Goal: Task Accomplishment & Management: Complete application form

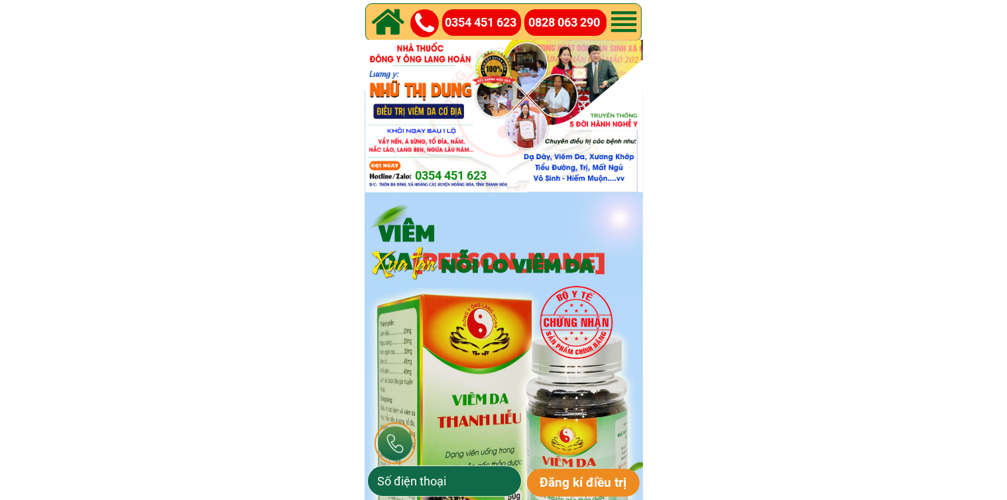
type input "0326060551"
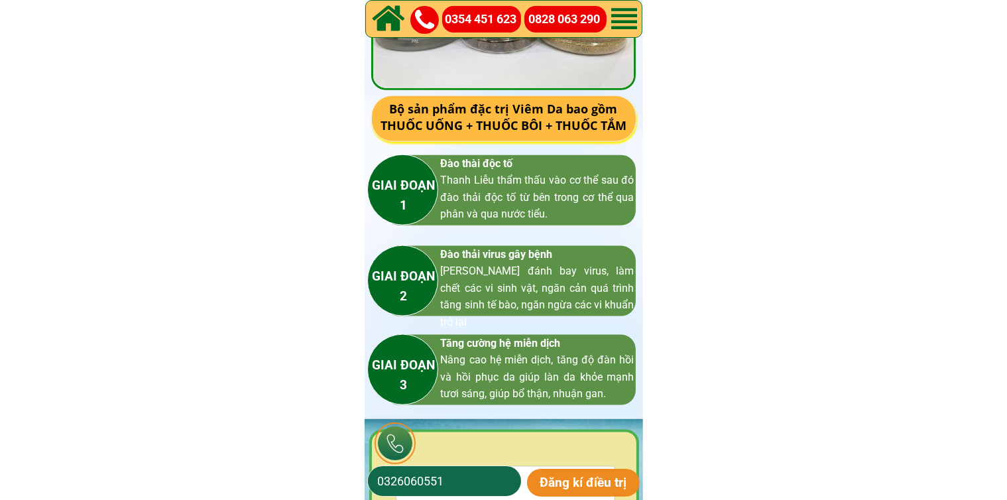
scroll to position [1922, 0]
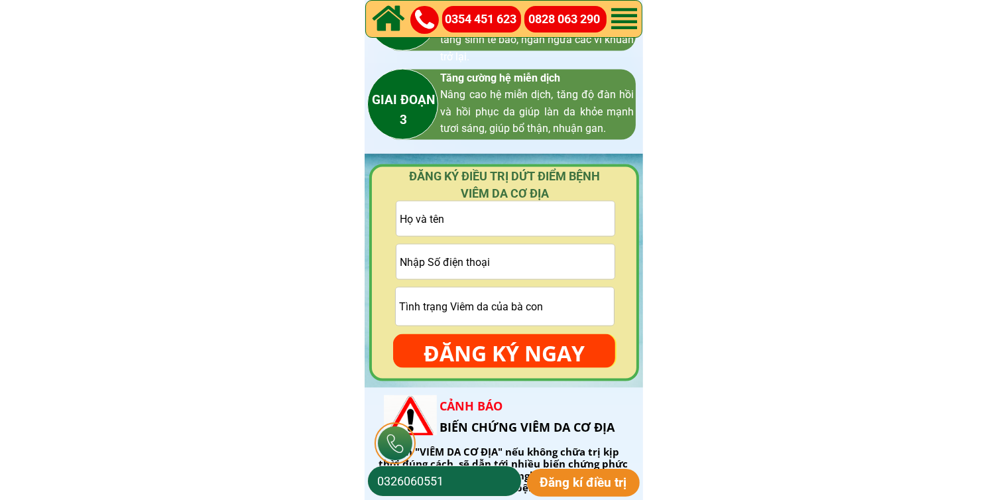
click at [502, 268] on input "tel" at bounding box center [505, 262] width 218 height 34
paste input "0975747765"
type input "0975747765"
click at [551, 229] on input "text" at bounding box center [505, 218] width 218 height 34
paste input "Thanhdung [PERSON_NAME]"
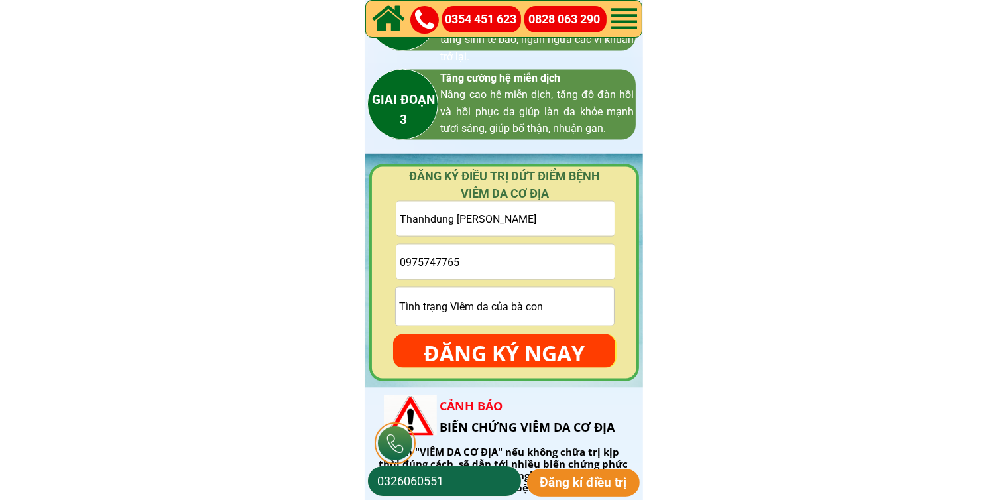
type input "Thanhdung [PERSON_NAME]"
click at [506, 355] on p "ĐĂNG KÝ NGAY" at bounding box center [504, 353] width 222 height 38
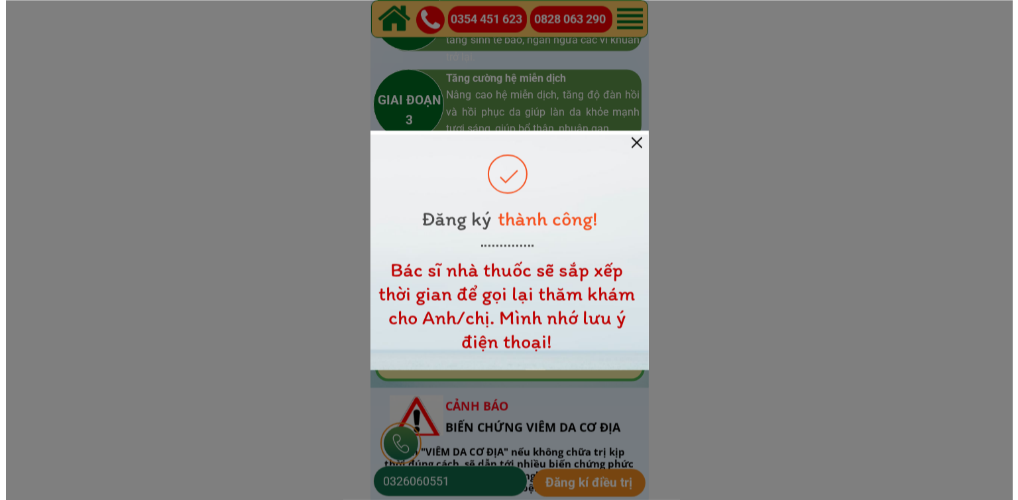
scroll to position [0, 0]
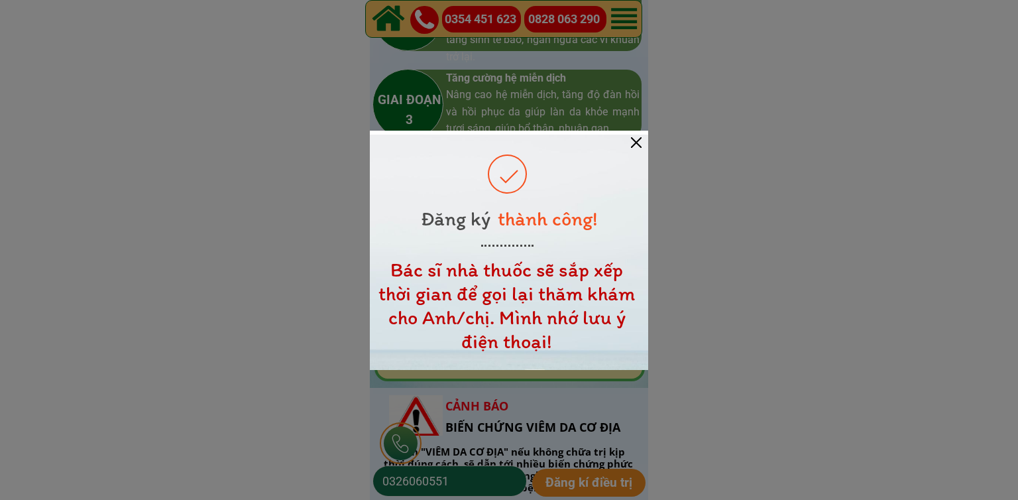
click at [630, 137] on div at bounding box center [509, 252] width 278 height 235
click at [632, 139] on div at bounding box center [636, 142] width 11 height 11
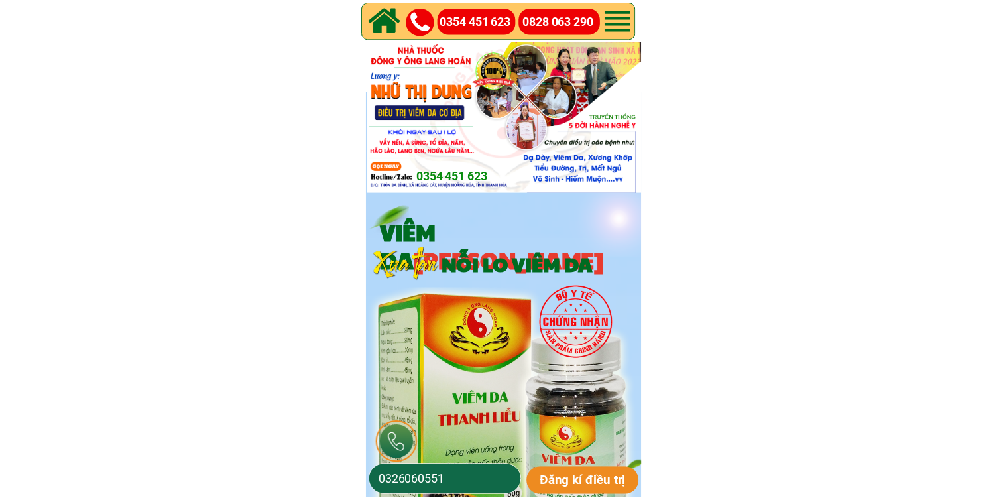
scroll to position [1922, 0]
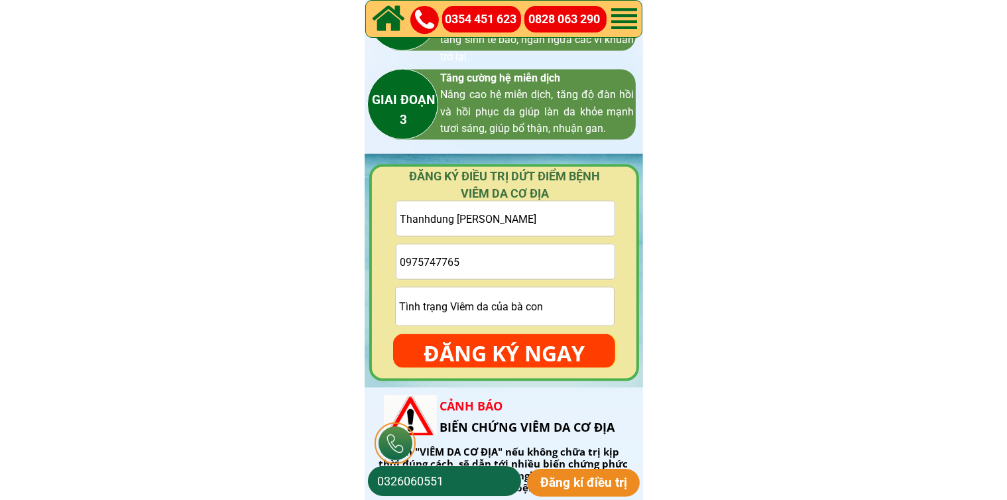
click at [567, 231] on input "Thanhdung [PERSON_NAME]" at bounding box center [505, 218] width 218 height 34
click at [549, 270] on input "0975747765" at bounding box center [505, 262] width 218 height 34
paste input "035322284o"
type input "035322284o"
click at [542, 211] on input "text" at bounding box center [505, 218] width 218 height 34
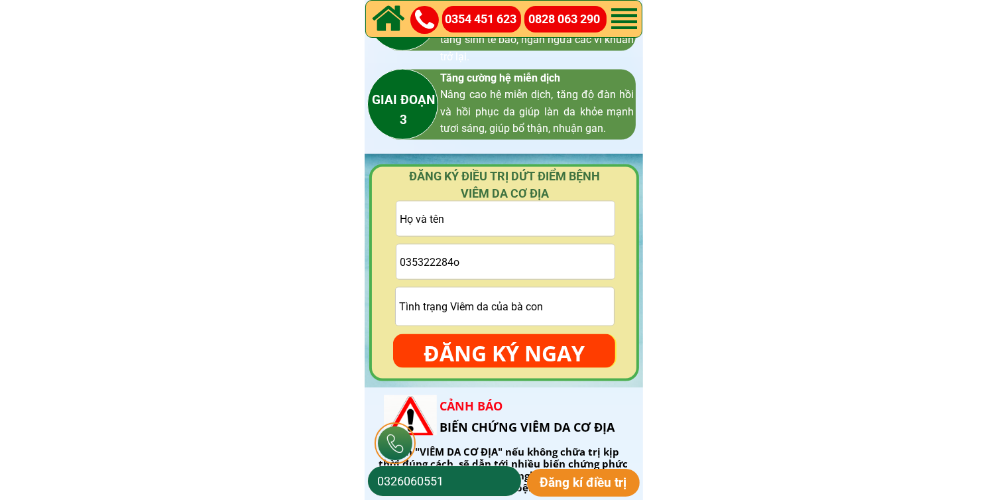
paste input "[PERSON_NAME]"
type input "[PERSON_NAME]"
click at [522, 253] on input "035322284o" at bounding box center [505, 262] width 218 height 34
type input "0353222840"
click at [496, 304] on input "text" at bounding box center [505, 307] width 218 height 38
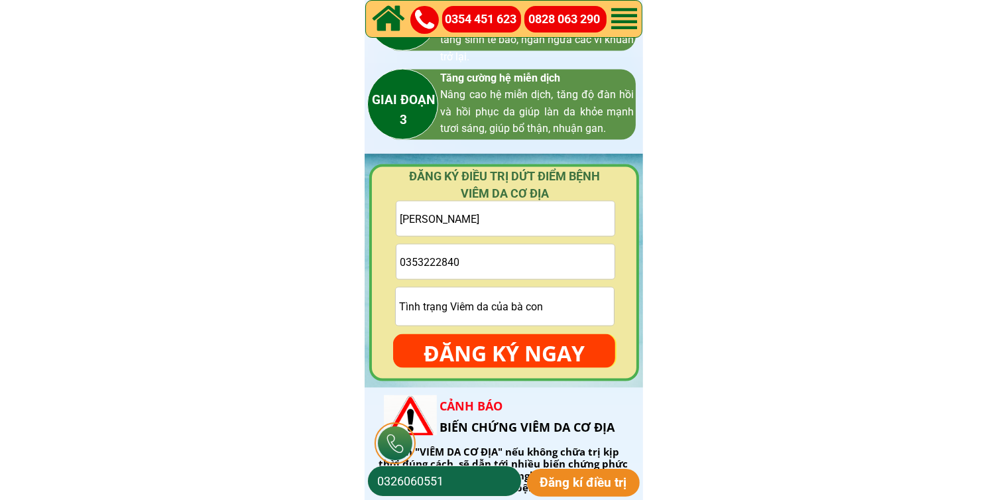
click at [496, 304] on input "text" at bounding box center [505, 307] width 218 height 38
type input "cmt"
click at [496, 343] on p "ĐĂNG KÝ NGAY" at bounding box center [504, 353] width 222 height 38
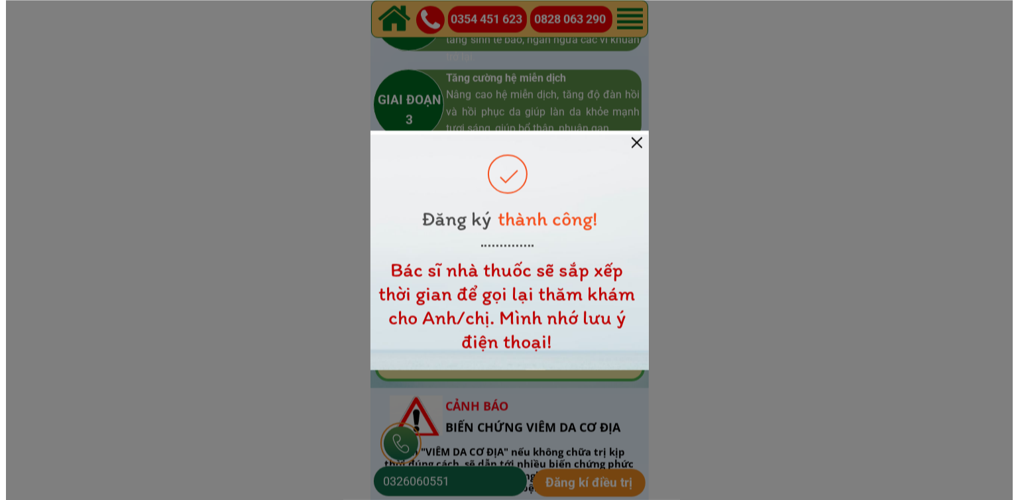
scroll to position [0, 0]
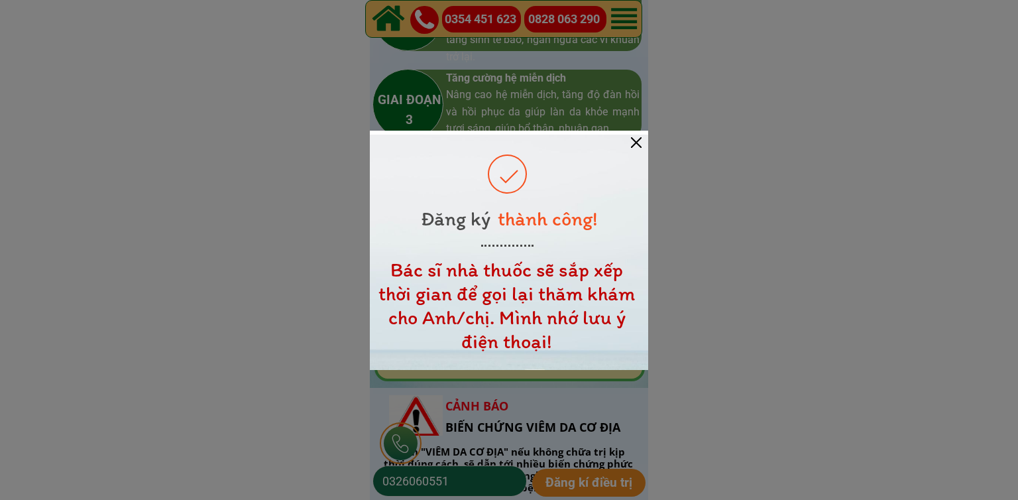
click at [642, 139] on div at bounding box center [509, 252] width 278 height 235
click at [635, 139] on div at bounding box center [636, 142] width 11 height 11
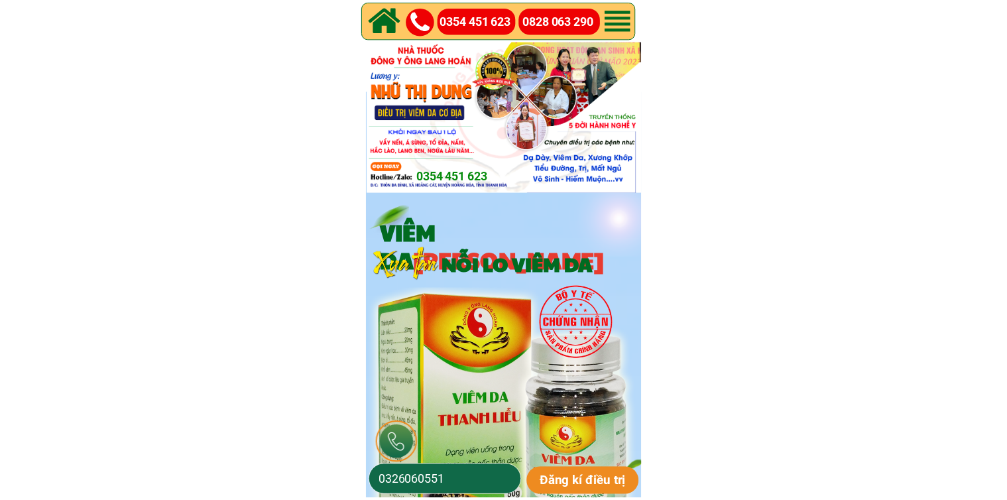
scroll to position [1922, 0]
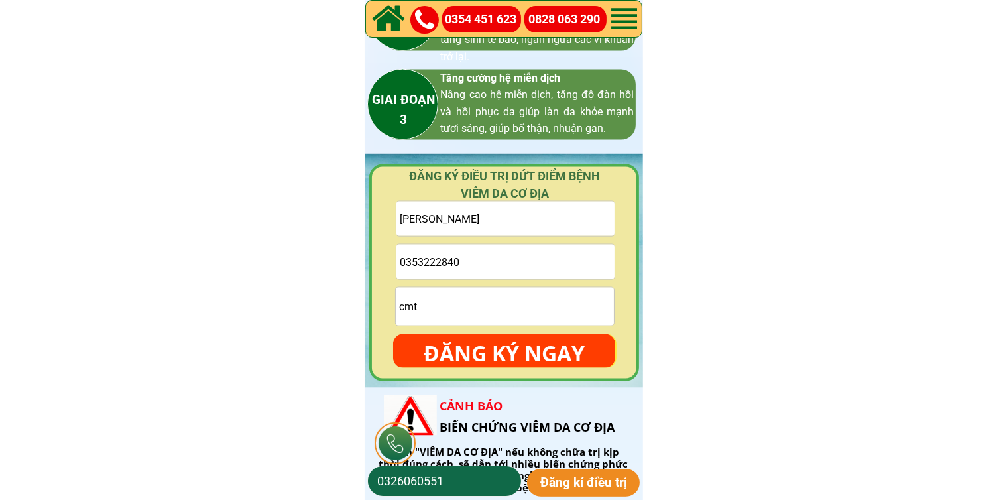
click at [517, 263] on input "0353222840" at bounding box center [505, 262] width 218 height 34
paste input "0339425180"
type input "0339425180"
click at [555, 214] on input "text" at bounding box center [505, 218] width 218 height 34
paste input "[PERSON_NAME]"
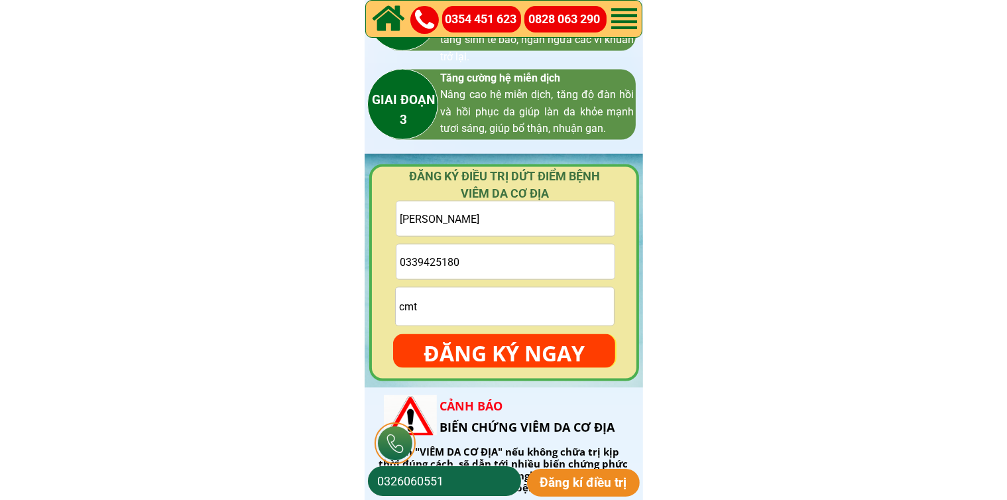
type input "[PERSON_NAME]"
click at [509, 313] on input "cmt" at bounding box center [505, 307] width 218 height 38
type input "cmt"
drag, startPoint x: 512, startPoint y: 355, endPoint x: 529, endPoint y: 358, distance: 17.4
click at [513, 356] on p "ĐĂNG KÝ NGAY" at bounding box center [504, 353] width 222 height 38
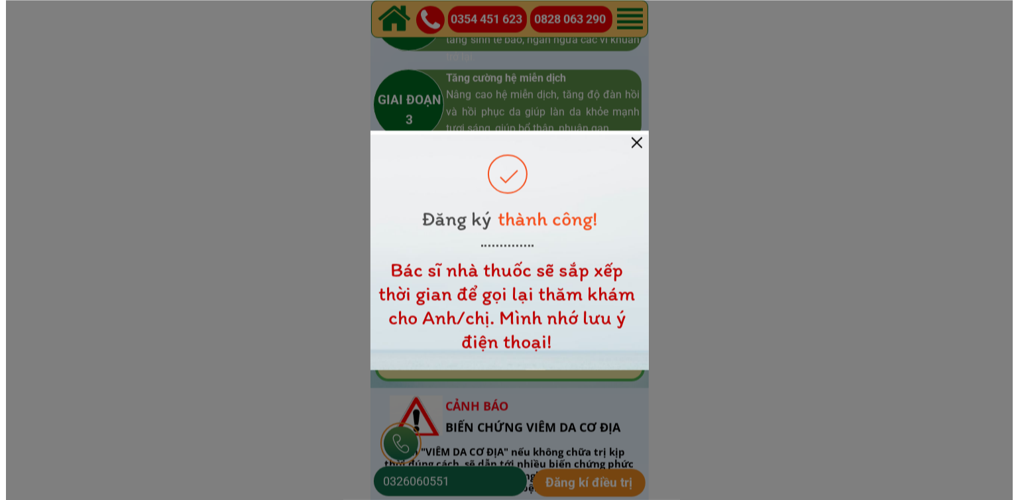
scroll to position [0, 0]
